Goal: Task Accomplishment & Management: Use online tool/utility

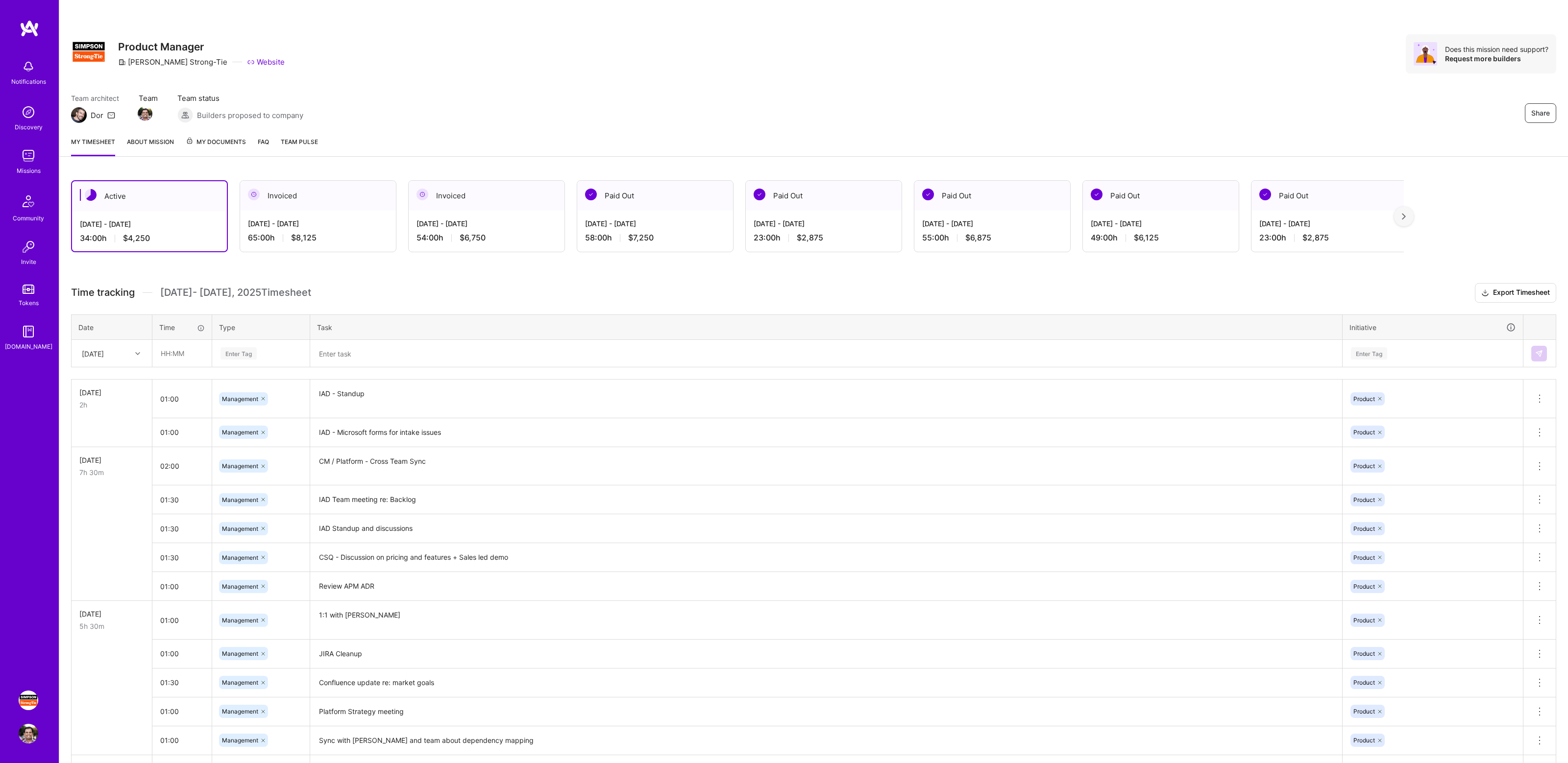
click at [804, 102] on div "Team architect Dor Team Team status Builders proposed to company Share" at bounding box center [814, 108] width 1486 height 30
click at [184, 355] on input "text" at bounding box center [182, 353] width 59 height 26
type input "1"
type input "02:00"
type input "mana"
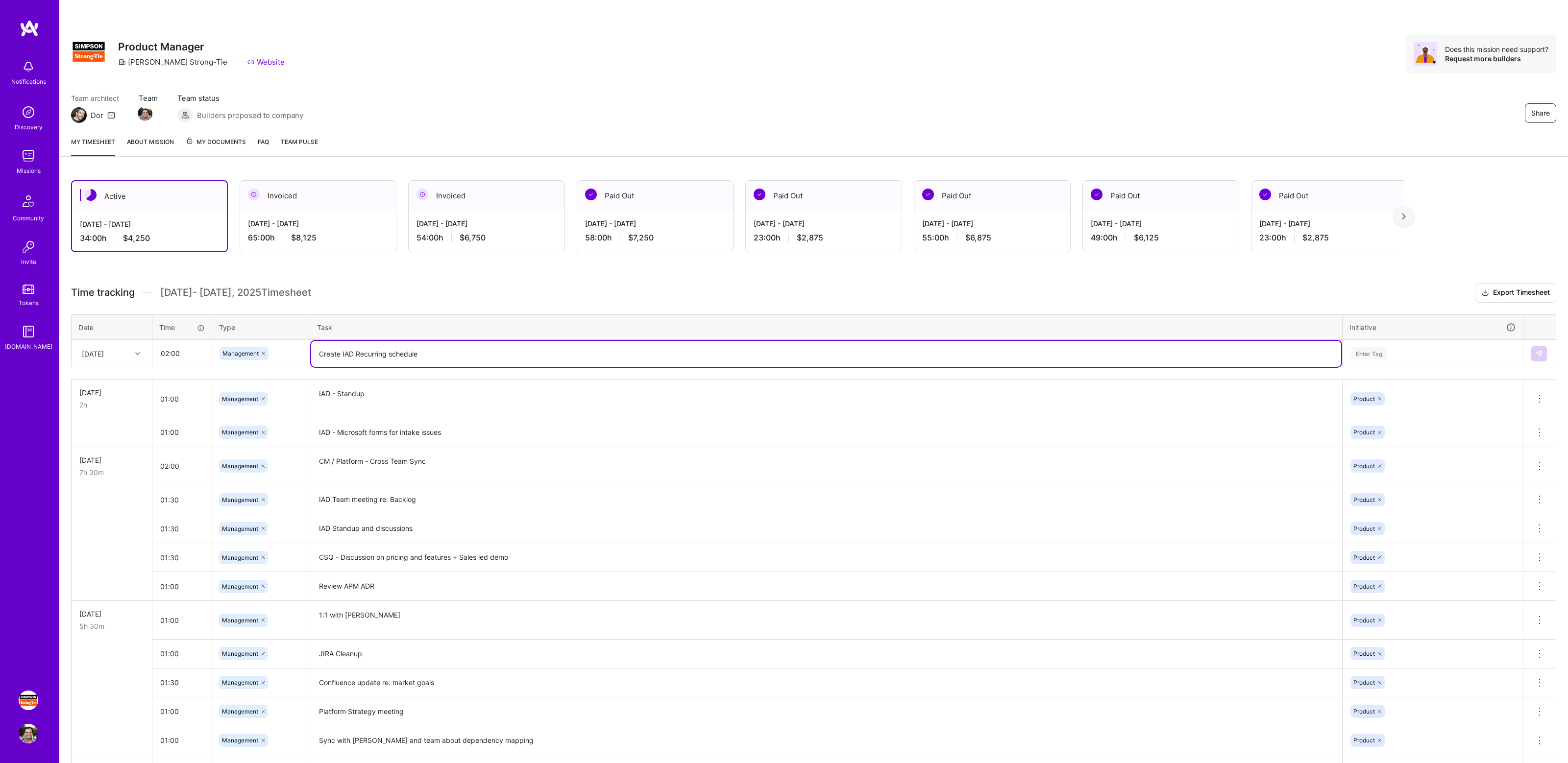
type textarea "Create IAD Recurring schedule"
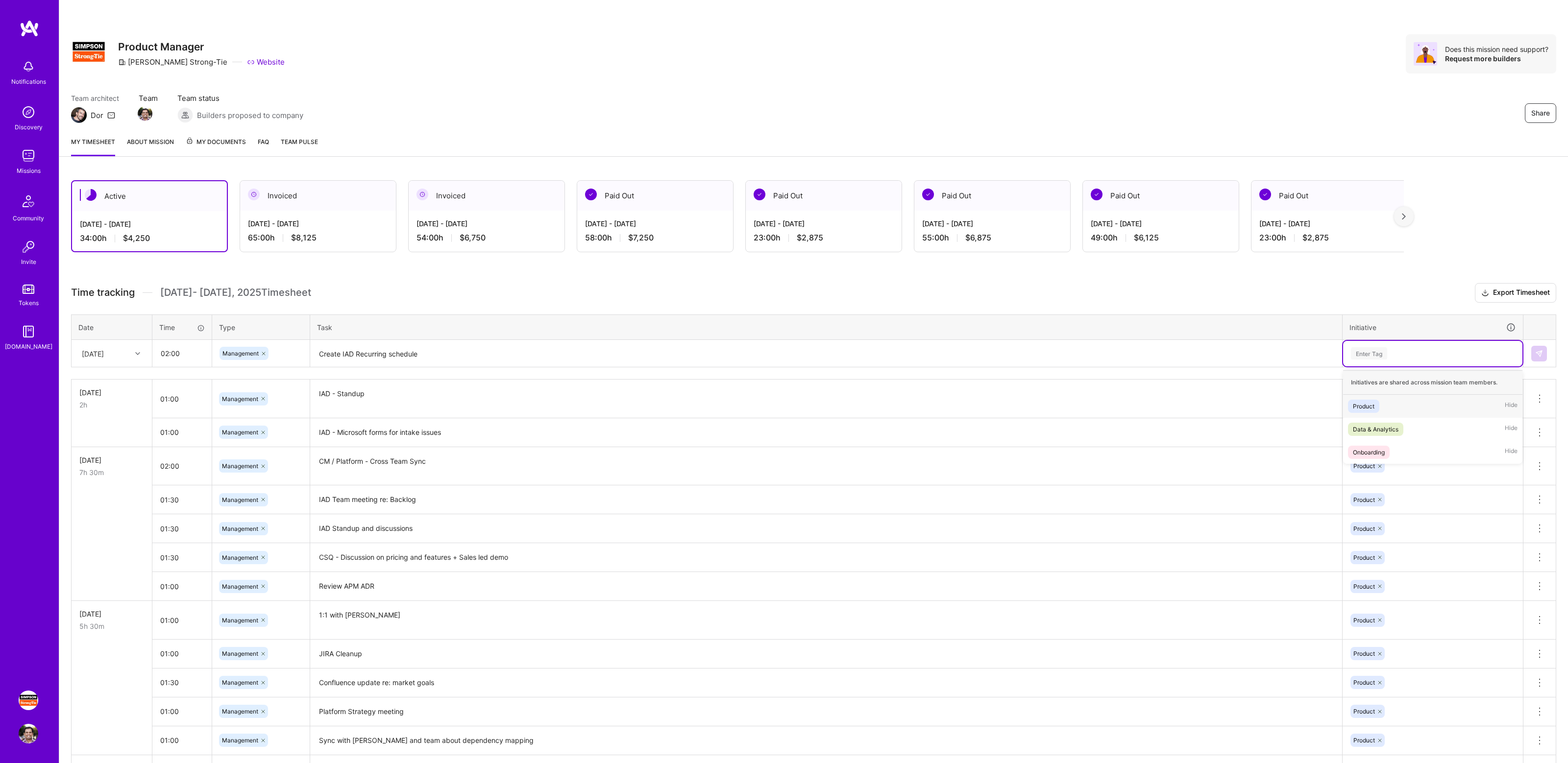
click at [1409, 357] on div "Enter Tag" at bounding box center [1433, 353] width 166 height 12
click at [1405, 418] on div "Data & Analytics Hide" at bounding box center [1433, 429] width 179 height 23
click at [1422, 354] on div "Data & Analytics" at bounding box center [1433, 353] width 166 height 15
click at [1392, 399] on div "Product Hide" at bounding box center [1433, 406] width 179 height 23
click at [1439, 351] on icon at bounding box center [1440, 353] width 6 height 6
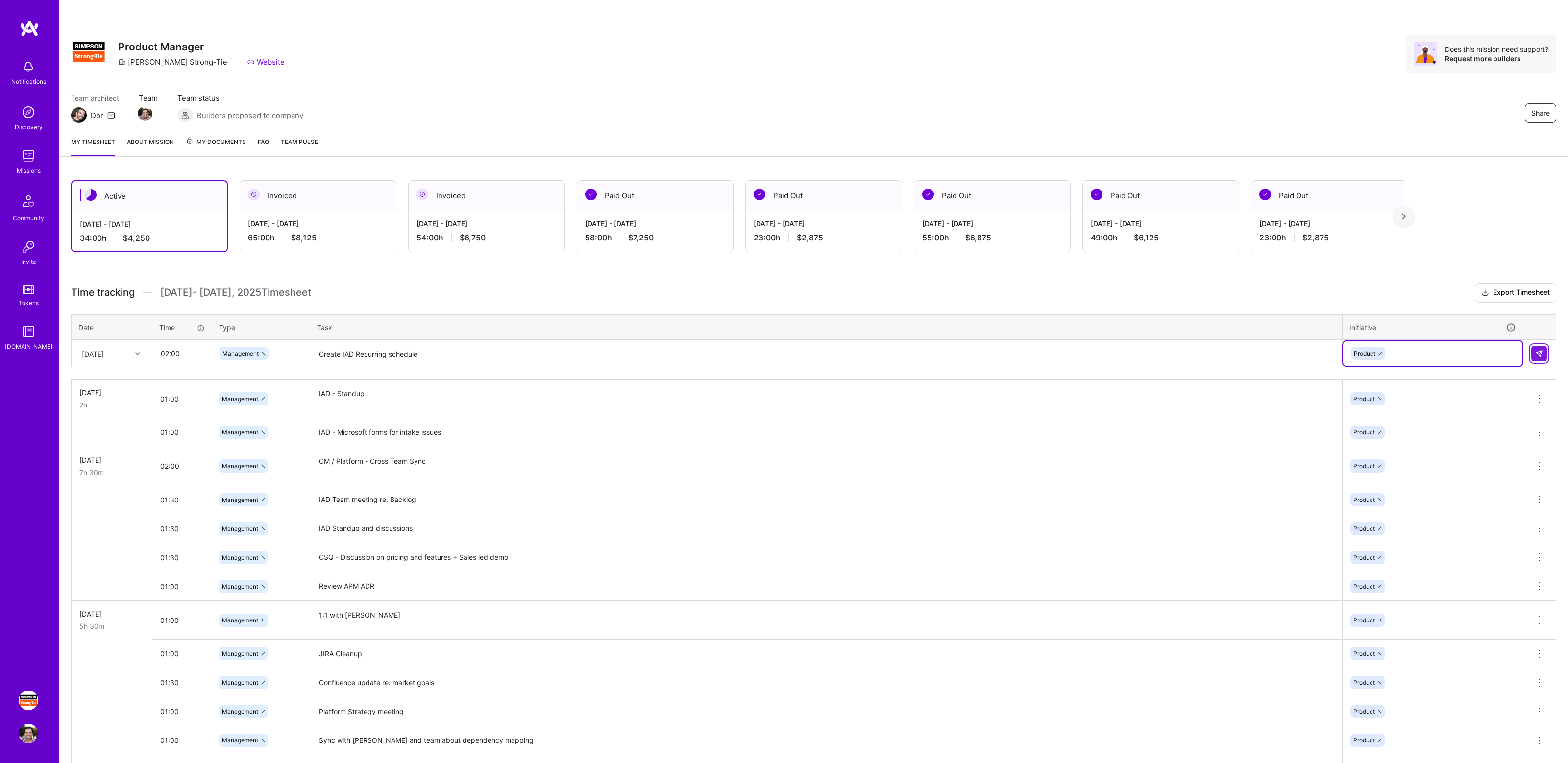
click at [1536, 352] on img at bounding box center [1539, 353] width 8 height 8
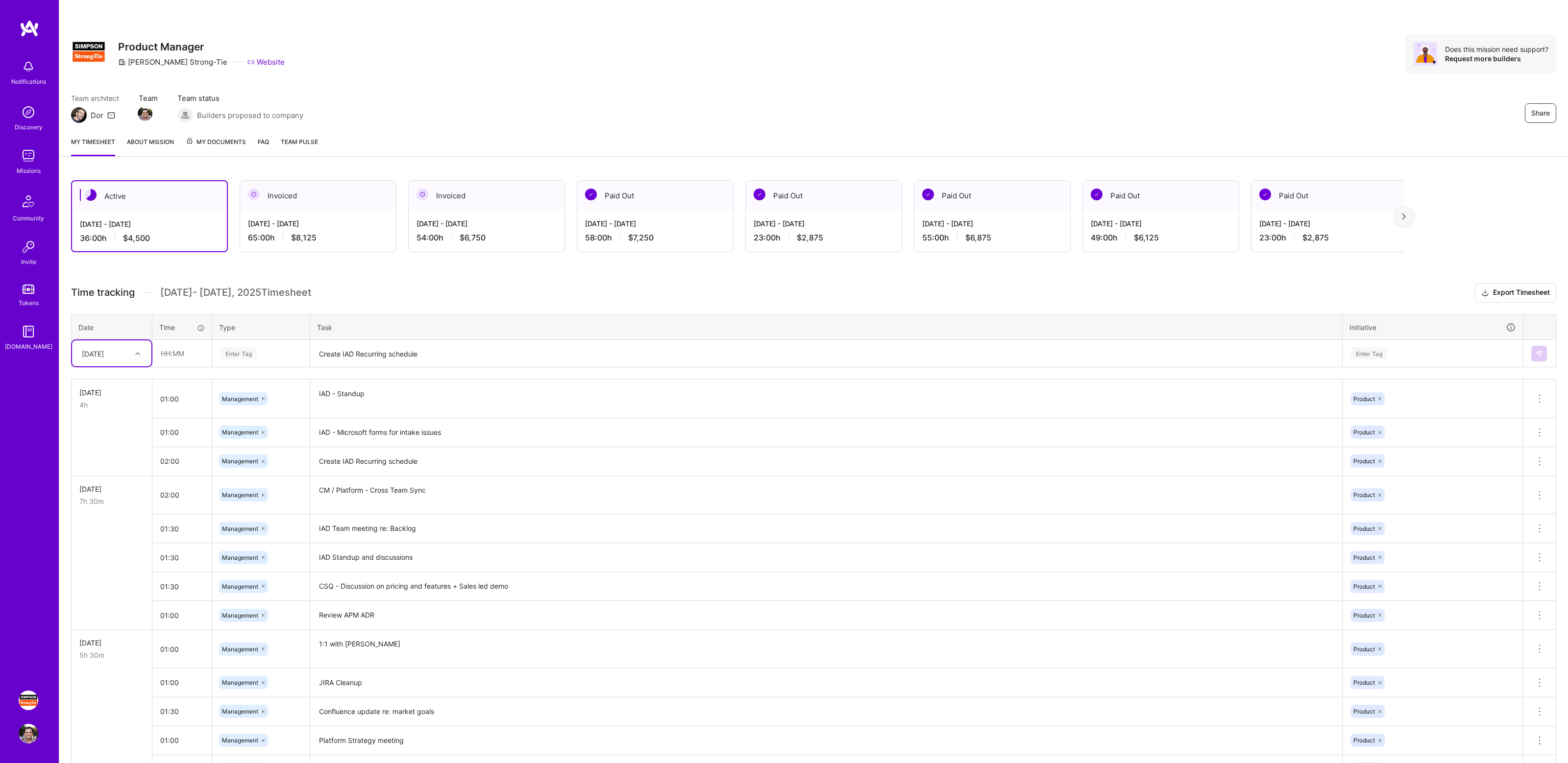
click at [445, 276] on div "Active [DATE] - [DATE] 36:00 h $4,500 Invoiced [DATE] - [DATE] 65:00 h $8,125 I…" at bounding box center [814, 639] width 1509 height 941
click at [1149, 94] on div "Team architect Dor Team Team status Builders proposed to company Share" at bounding box center [814, 108] width 1486 height 30
